Goal: Transaction & Acquisition: Obtain resource

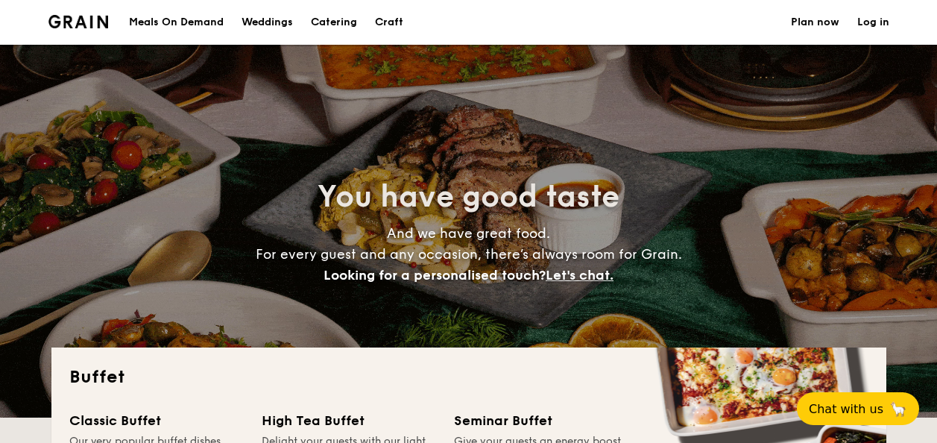
select select
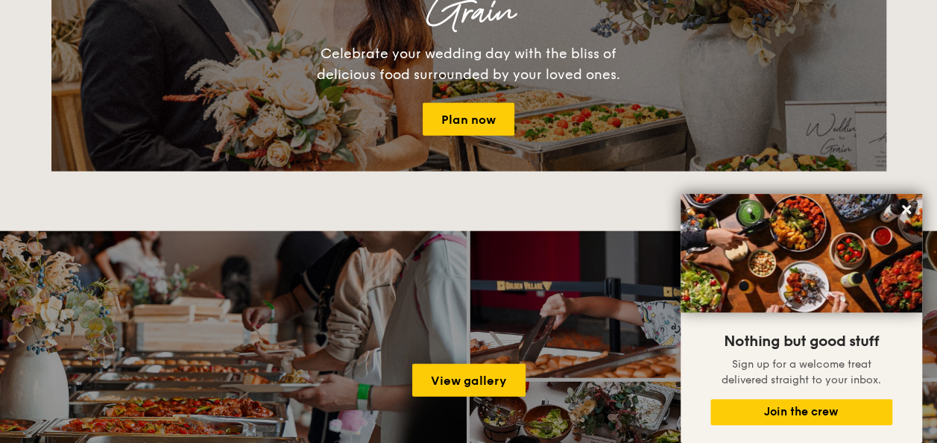
scroll to position [1416, 0]
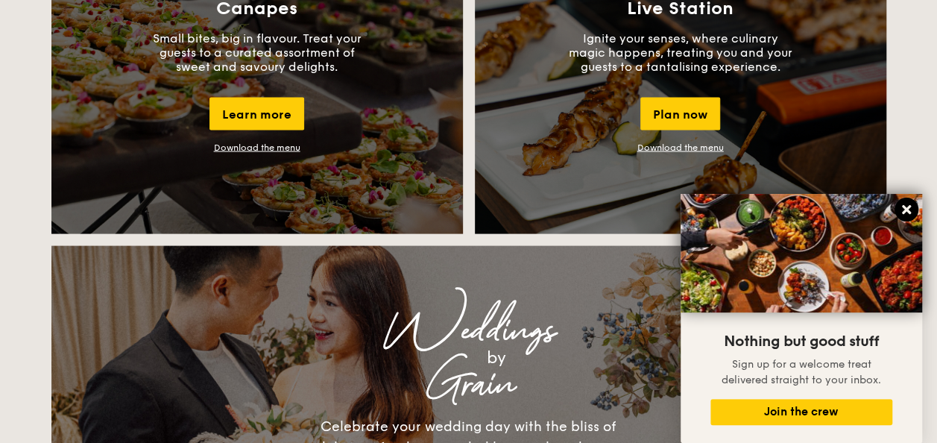
click at [906, 203] on icon at bounding box center [906, 209] width 13 height 13
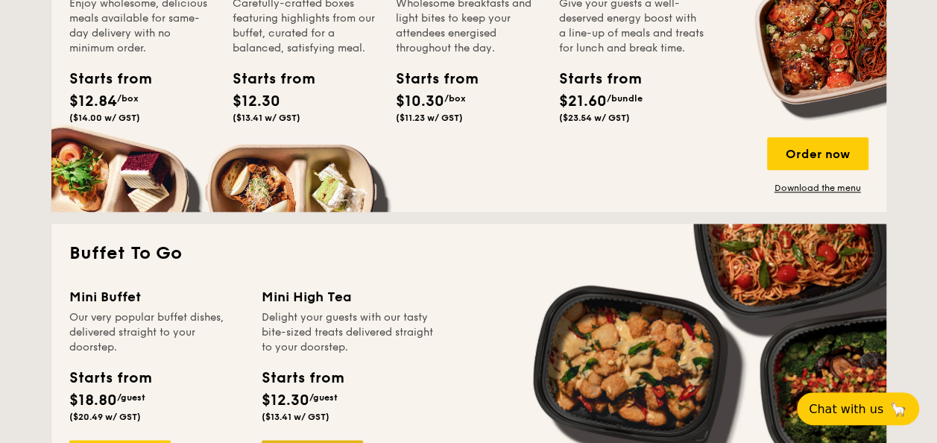
scroll to position [894, 0]
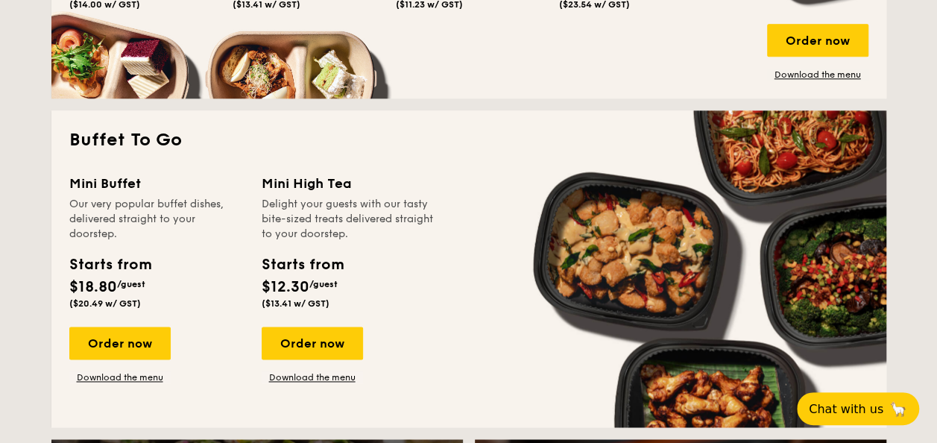
click at [139, 133] on h2 "Buffet To Go" at bounding box center [468, 140] width 799 height 24
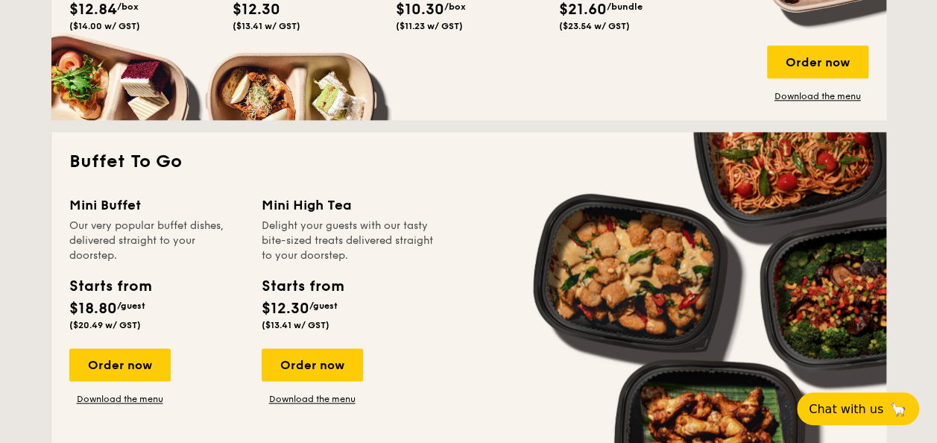
scroll to position [969, 0]
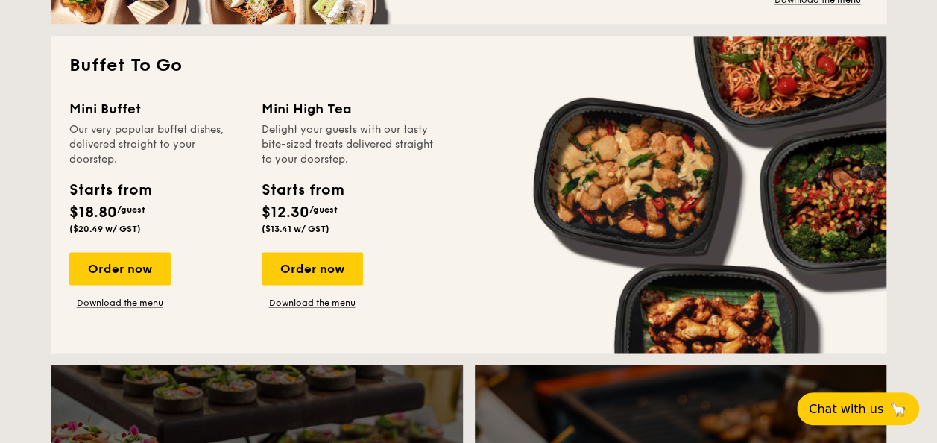
click at [135, 63] on h2 "Buffet To Go" at bounding box center [468, 66] width 799 height 24
click at [97, 274] on div "Order now" at bounding box center [119, 268] width 101 height 33
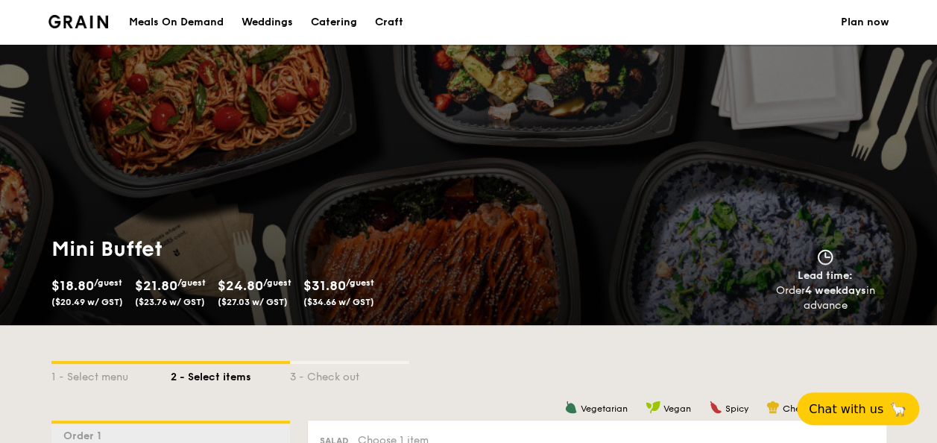
select select
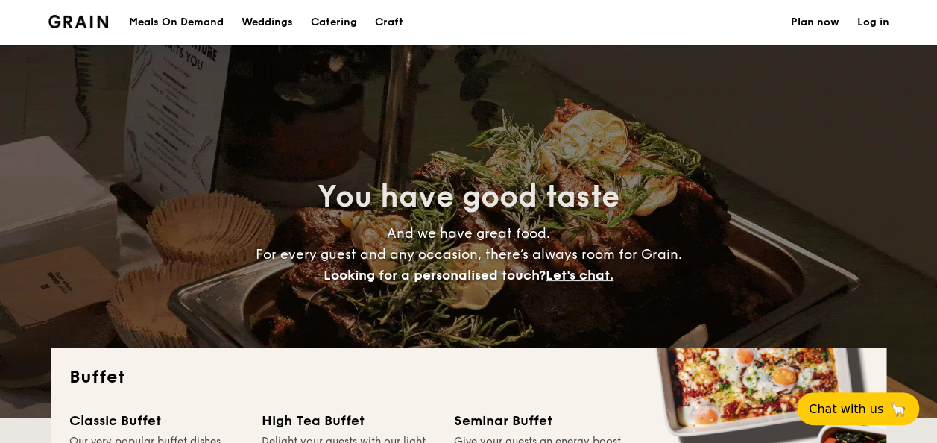
click at [355, 19] on h1 "Catering" at bounding box center [334, 22] width 46 height 45
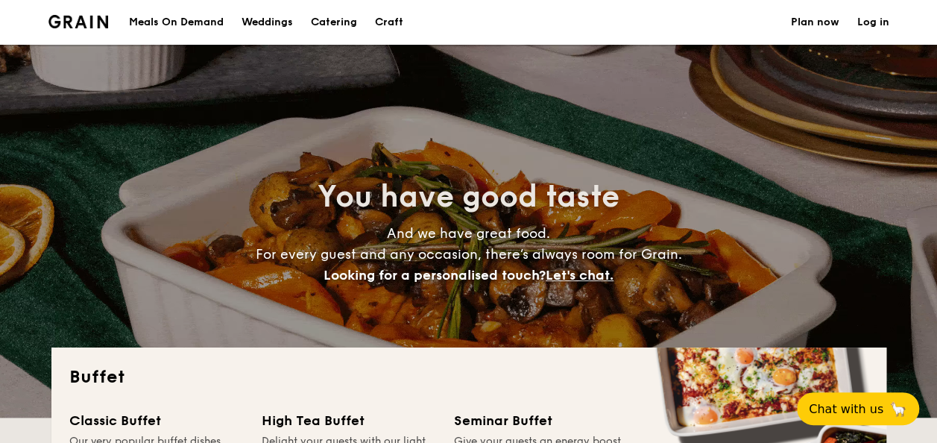
click at [324, 20] on h1 "Catering" at bounding box center [334, 22] width 46 height 45
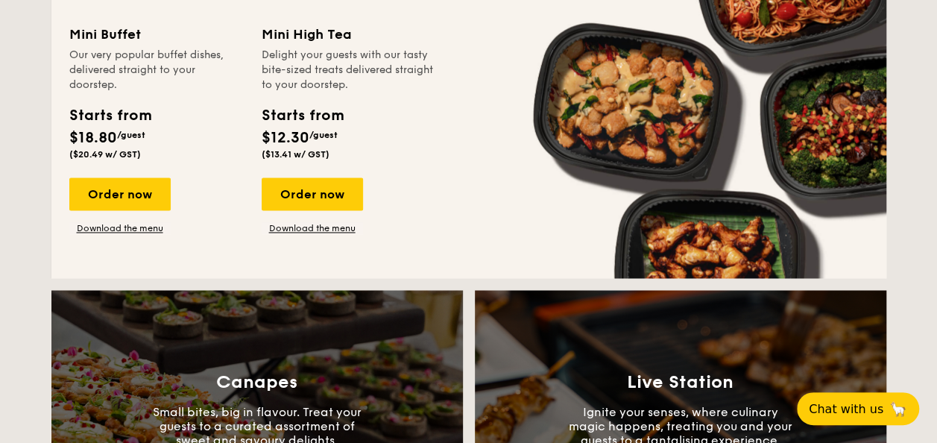
scroll to position [1043, 0]
click at [143, 227] on link "Download the menu" at bounding box center [119, 228] width 101 height 12
